Goal: Task Accomplishment & Management: Use online tool/utility

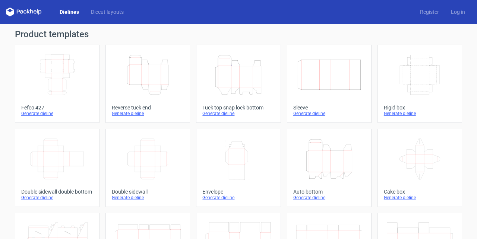
click at [324, 161] on icon "Height Depth Width" at bounding box center [329, 159] width 66 height 42
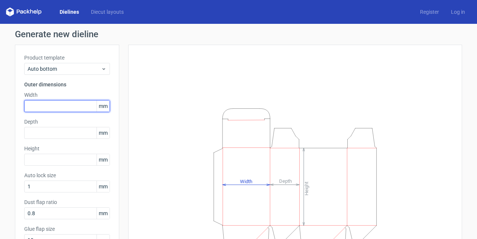
click at [63, 106] on input "text" at bounding box center [67, 106] width 86 height 12
type input "70"
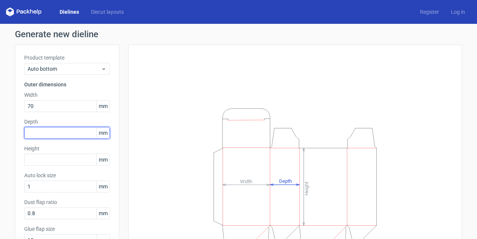
click at [50, 133] on input "text" at bounding box center [67, 133] width 86 height 12
type input "40"
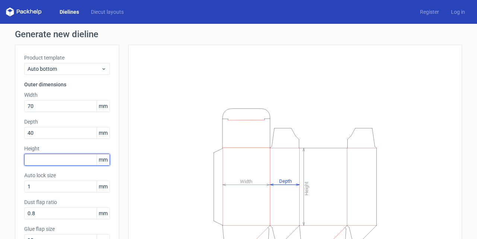
click at [57, 160] on input "text" at bounding box center [67, 160] width 86 height 12
type input "250"
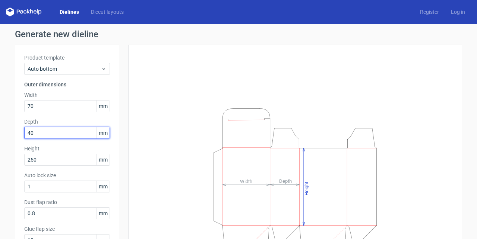
click at [60, 133] on input "40" at bounding box center [67, 133] width 86 height 12
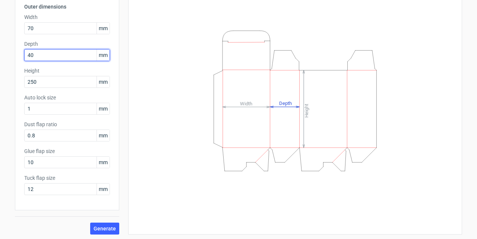
scroll to position [79, 0]
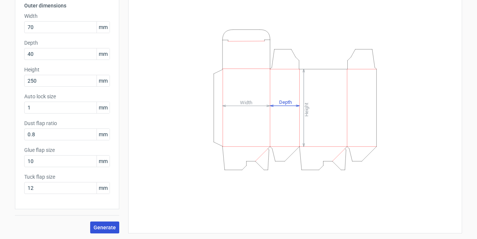
click at [104, 226] on span "Generate" at bounding box center [105, 227] width 22 height 5
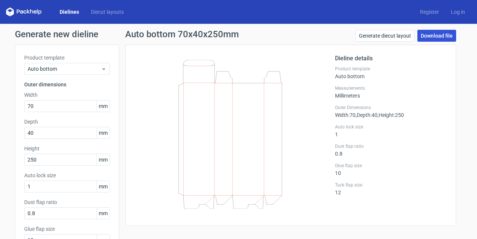
click at [433, 32] on link "Download file" at bounding box center [437, 36] width 39 height 12
